Goal: Information Seeking & Learning: Learn about a topic

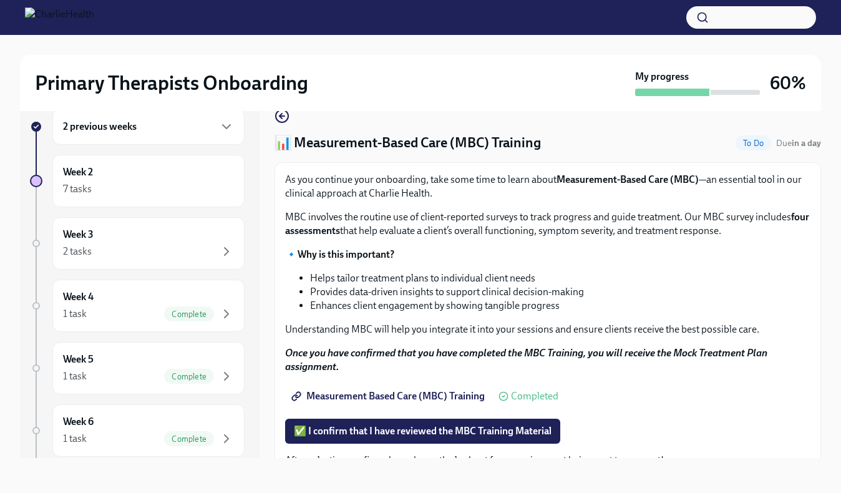
scroll to position [84, 0]
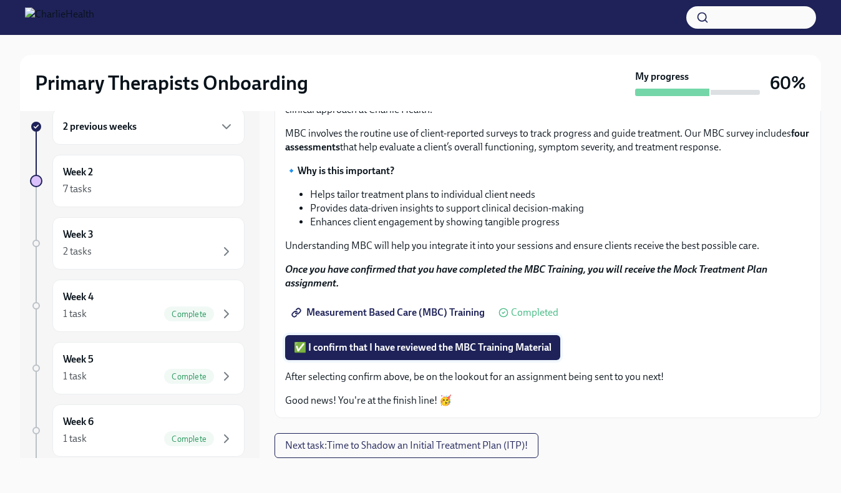
click at [399, 343] on span "✅ I confirm that I have reviewed the MBC Training Material" at bounding box center [423, 347] width 258 height 12
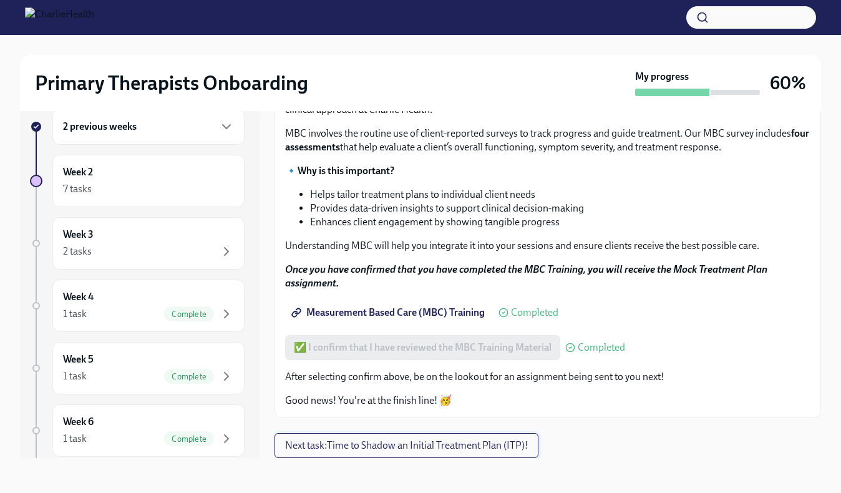
click at [404, 441] on span "Next task : Time to Shadow an Initial Treatment Plan (ITP)!" at bounding box center [406, 445] width 243 height 12
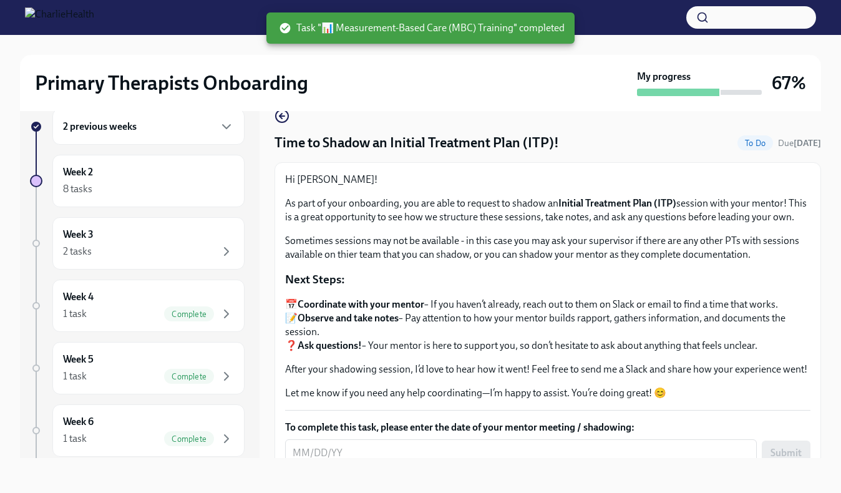
scroll to position [59, 0]
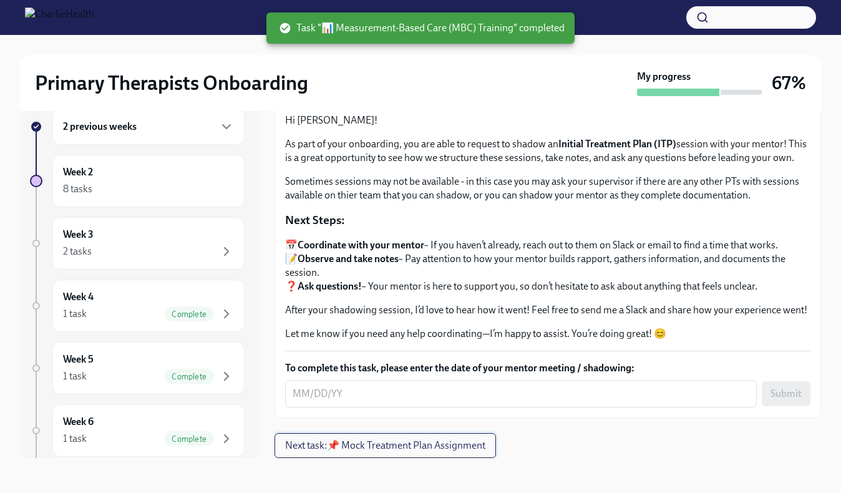
click at [424, 452] on button "Next task : 📌 Mock Treatment Plan Assignment" at bounding box center [386, 445] width 222 height 25
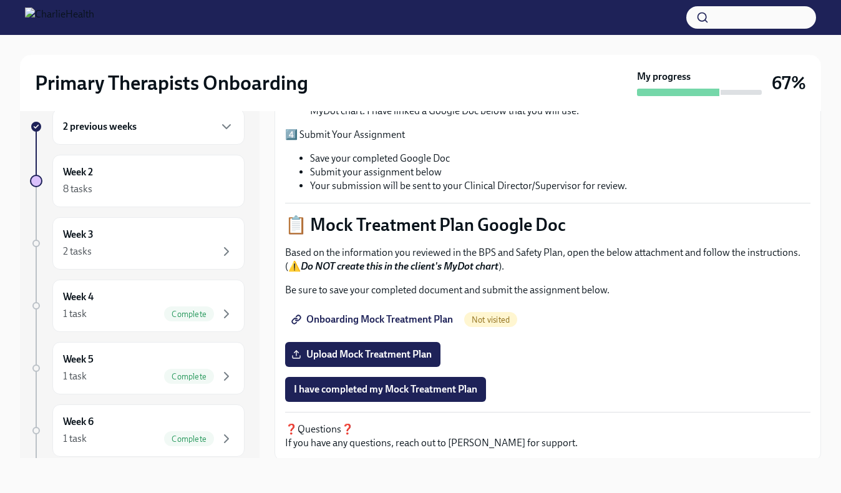
scroll to position [417, 0]
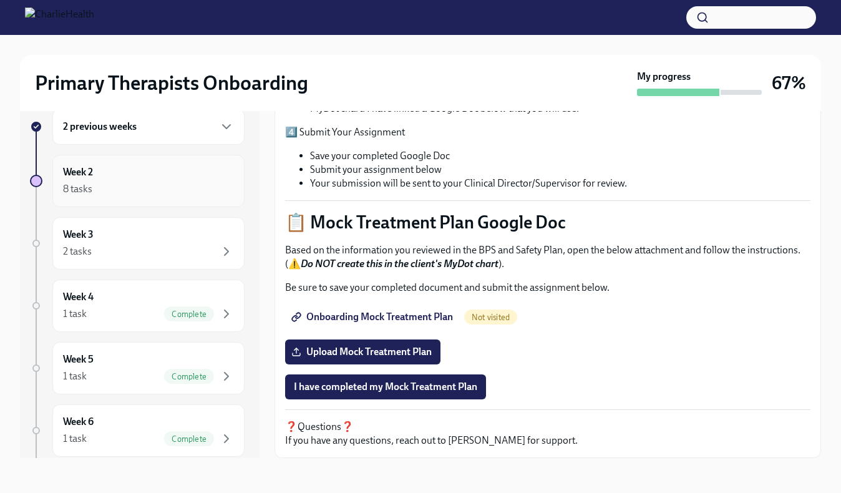
click at [139, 186] on div "8 tasks" at bounding box center [148, 189] width 171 height 15
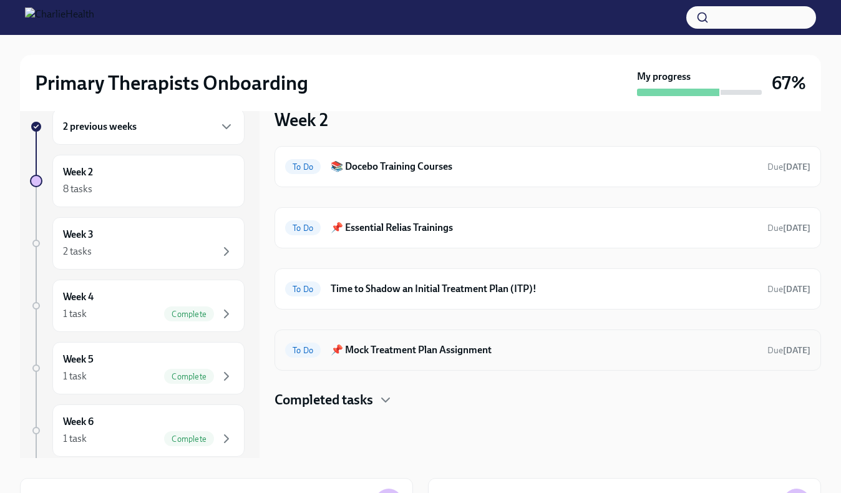
click at [413, 349] on h6 "📌 Mock Treatment Plan Assignment" at bounding box center [544, 350] width 427 height 14
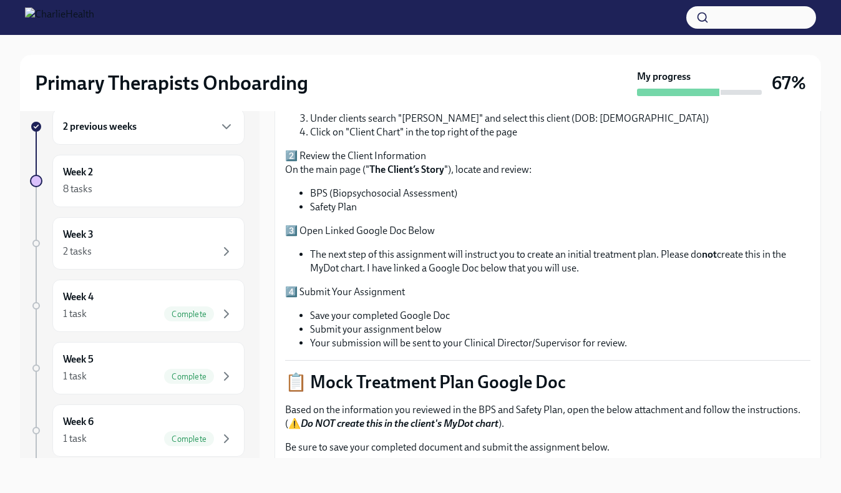
scroll to position [300, 0]
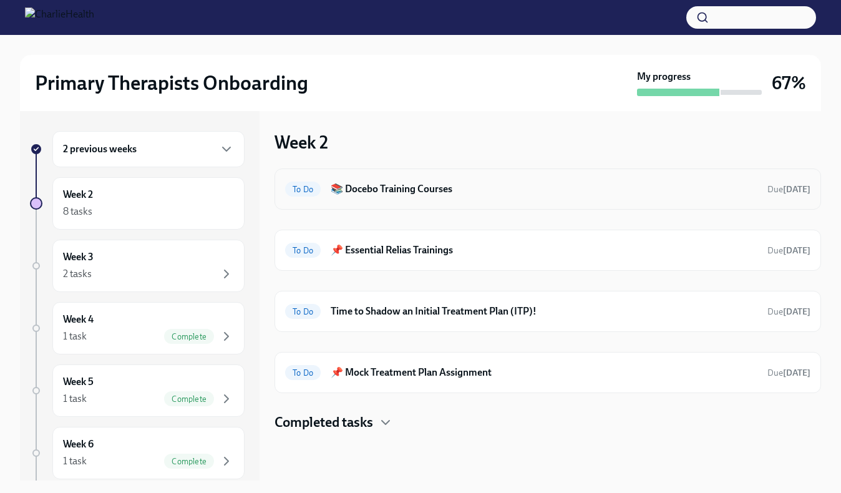
click at [424, 189] on h6 "📚 Docebo Training Courses" at bounding box center [544, 189] width 427 height 14
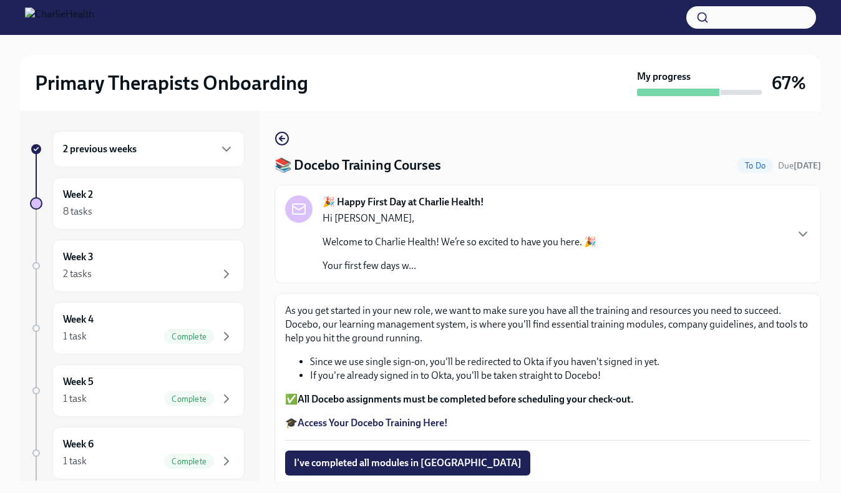
scroll to position [109, 0]
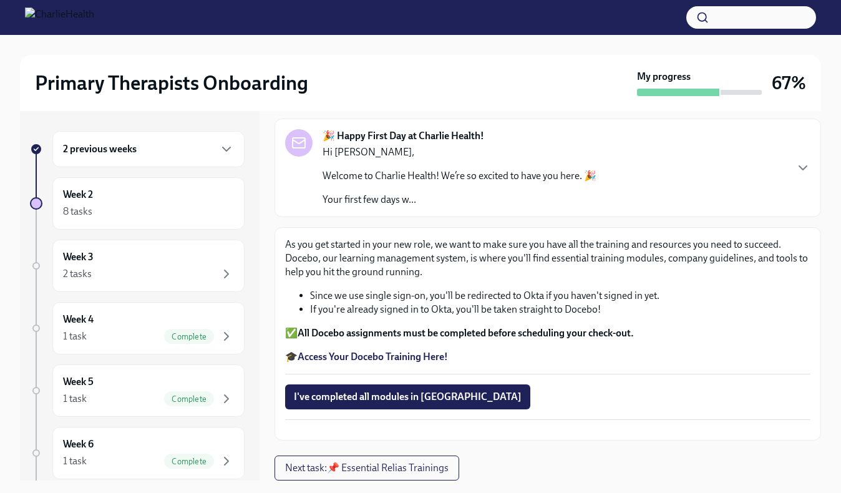
click at [396, 351] on strong "Access Your Docebo Training Here!" at bounding box center [373, 357] width 150 height 12
click at [390, 351] on strong "Access Your Docebo Training Here!" at bounding box center [373, 357] width 150 height 12
